Goal: Task Accomplishment & Management: Use online tool/utility

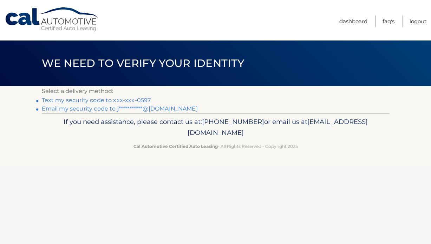
click at [134, 98] on link "Text my security code to xxx-xxx-0597" at bounding box center [96, 100] width 109 height 7
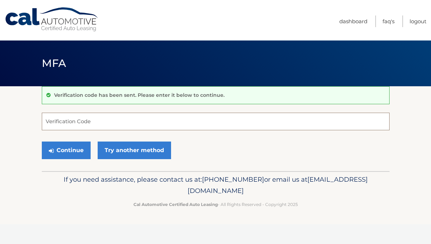
click at [113, 121] on input "Verification Code" at bounding box center [216, 122] width 348 height 18
type input "312053"
click at [42, 141] on button "Continue" at bounding box center [66, 150] width 49 height 18
click at [78, 151] on button "Continue" at bounding box center [66, 150] width 49 height 18
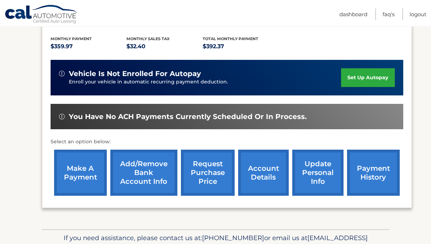
scroll to position [151, 0]
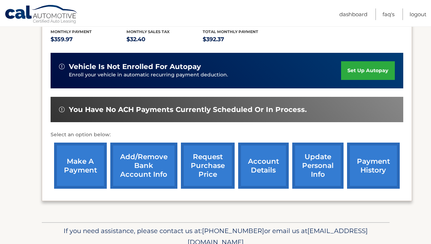
click at [98, 168] on link "make a payment" at bounding box center [80, 165] width 53 height 46
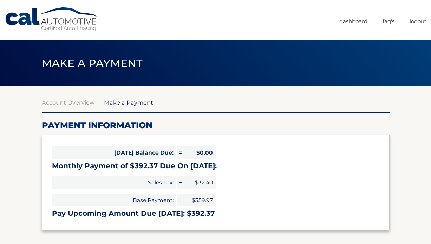
select select "NTlkOWI1MjItNTZkNi00ZmJlLTk5ZTUtMDQ3NzdiOGY0ODkz"
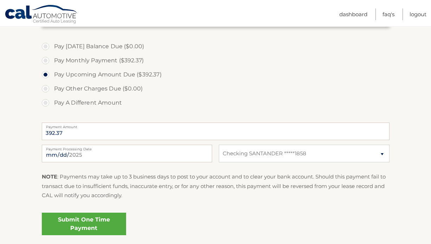
scroll to position [205, 0]
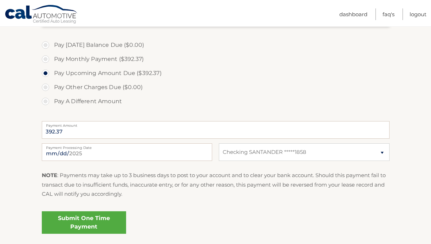
click at [83, 226] on link "Submit One Time Payment" at bounding box center [84, 222] width 84 height 23
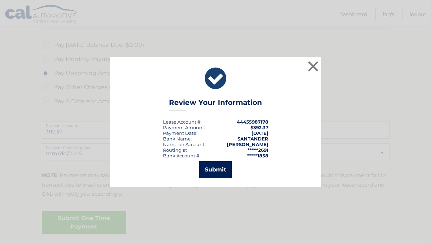
click at [214, 168] on button "Submit" at bounding box center [215, 169] width 33 height 17
